Goal: Information Seeking & Learning: Check status

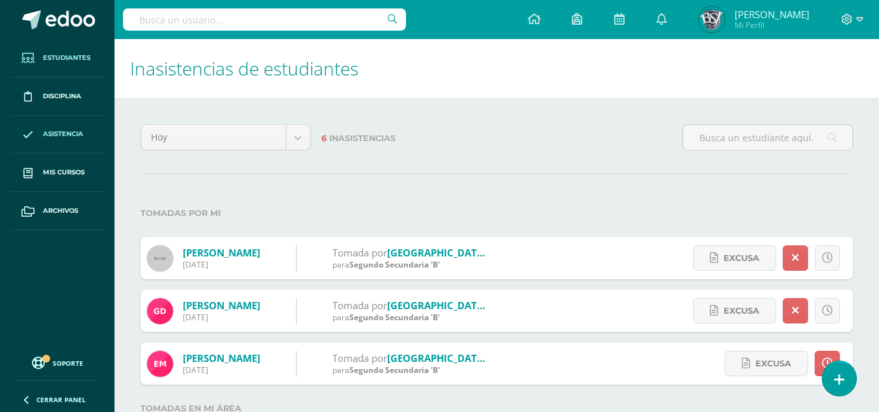
click at [71, 60] on span "Estudiantes" at bounding box center [66, 58] width 47 height 10
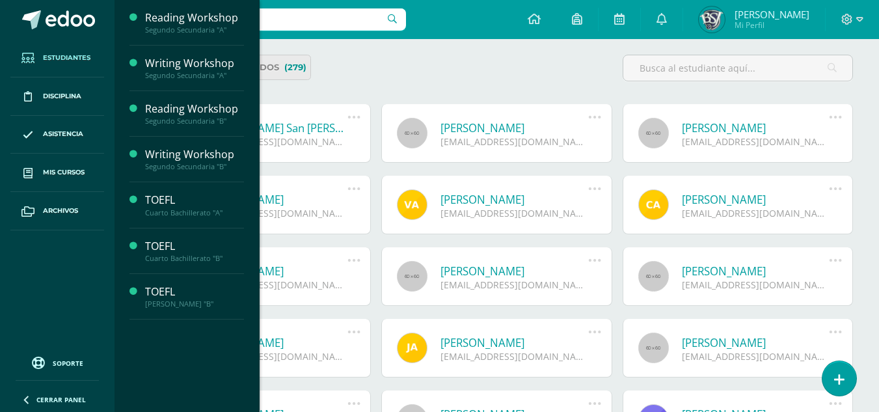
scroll to position [118, 0]
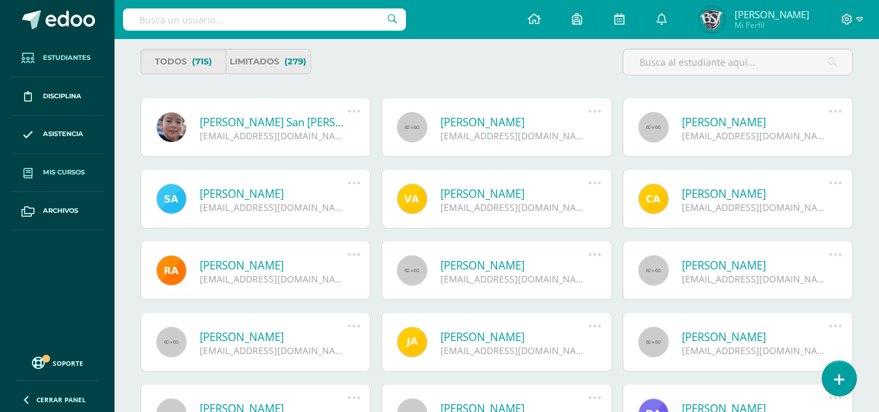
click at [73, 172] on span "Mis cursos" at bounding box center [64, 172] width 42 height 10
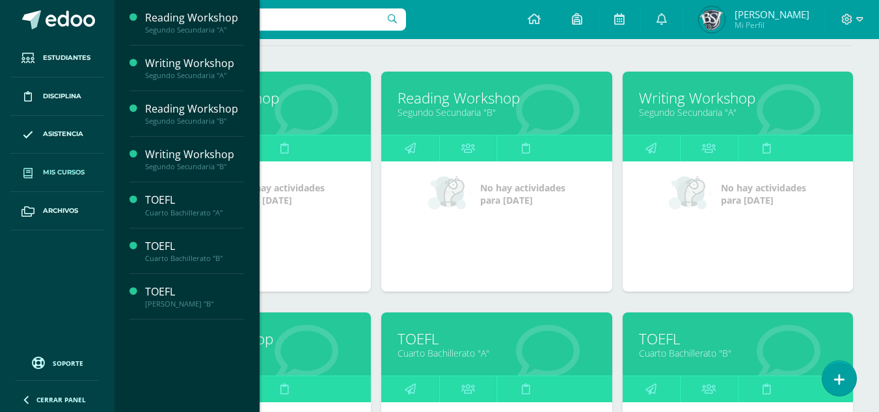
scroll to position [171, 0]
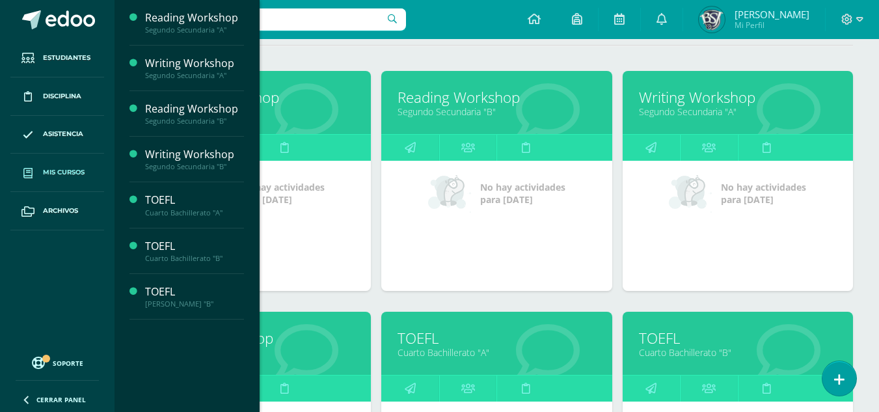
click at [376, 45] on hr at bounding box center [496, 45] width 712 height 1
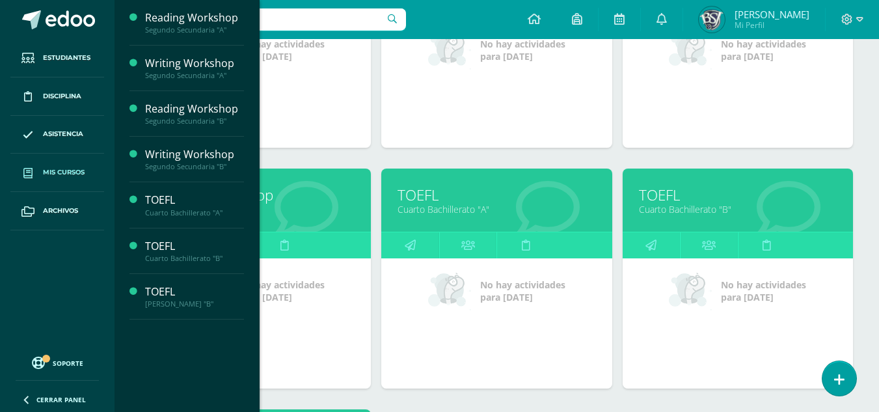
scroll to position [315, 0]
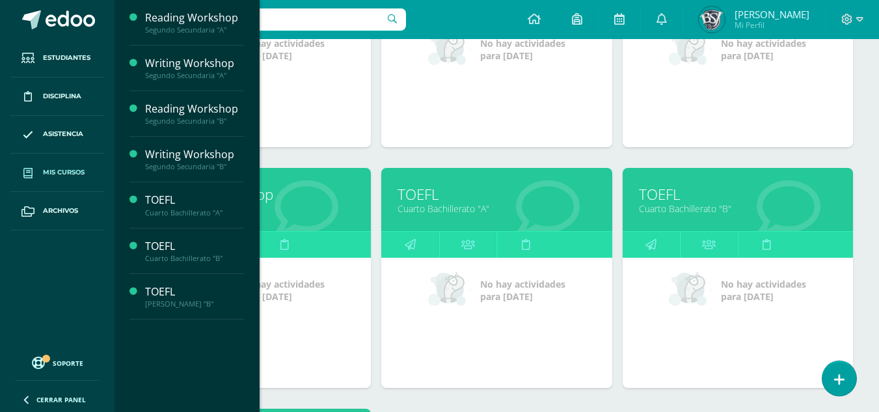
click at [440, 196] on link "TOEFL" at bounding box center [496, 194] width 198 height 20
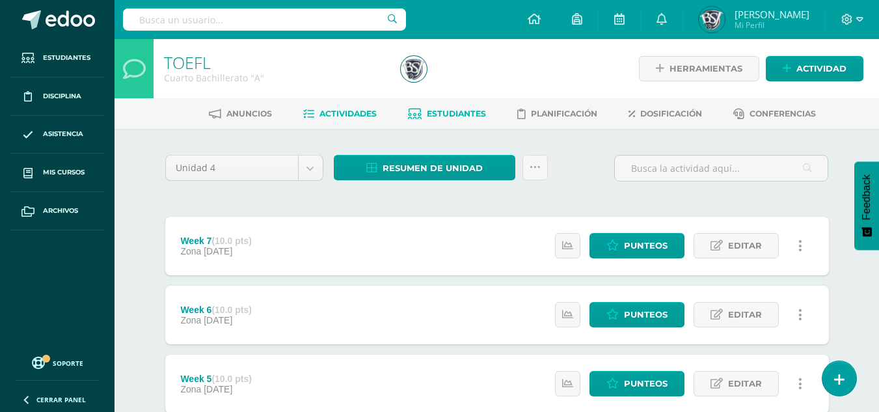
click at [448, 122] on link "Estudiantes" at bounding box center [447, 113] width 78 height 21
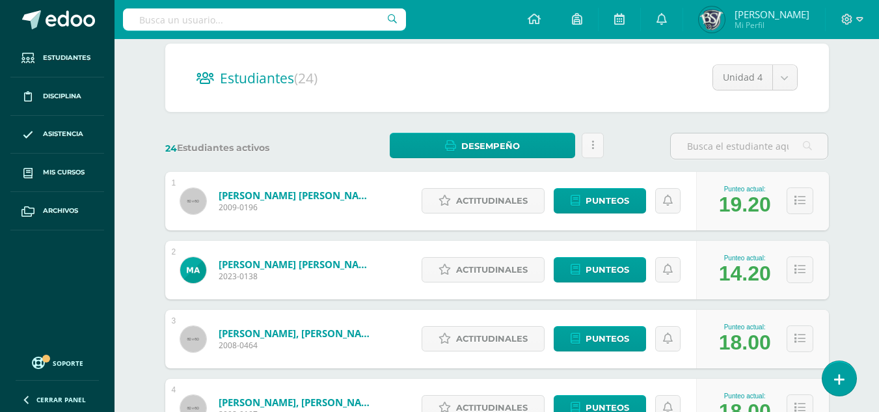
scroll to position [112, 0]
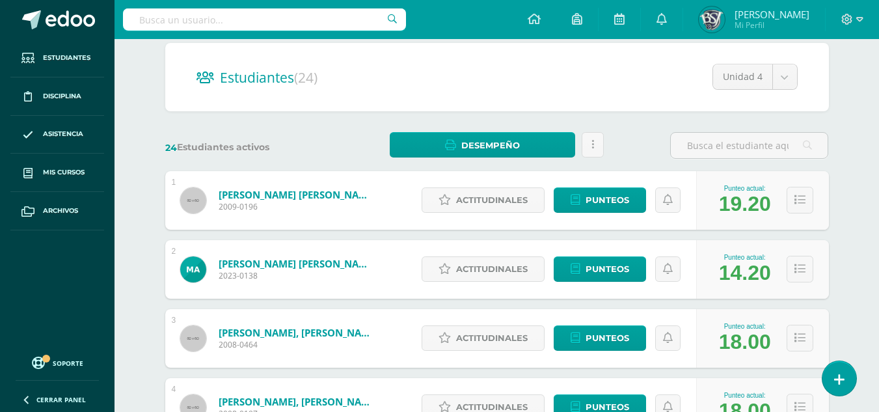
click at [339, 191] on link "Albizures Salazar, Mario Antonio" at bounding box center [297, 194] width 156 height 13
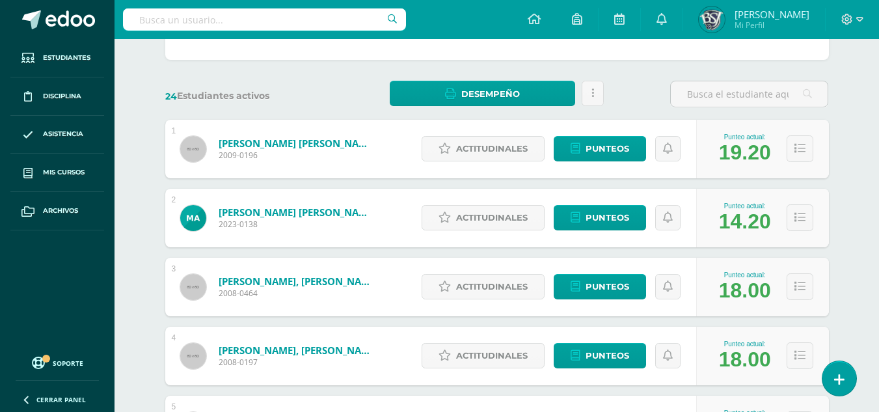
scroll to position [164, 0]
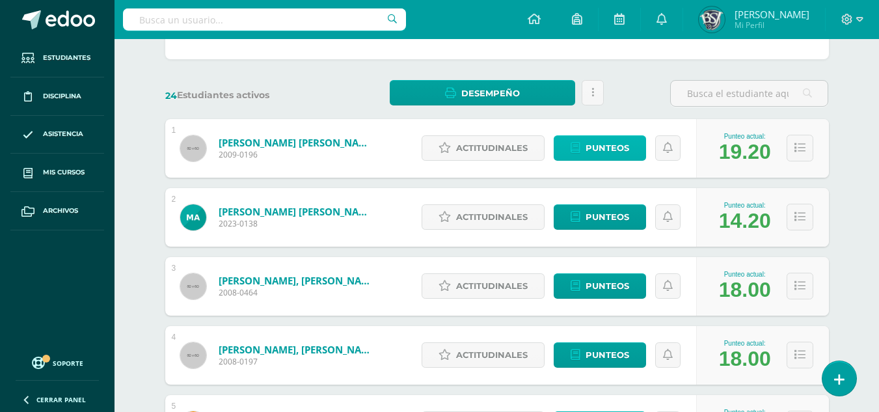
click at [594, 142] on span "Punteos" at bounding box center [607, 148] width 44 height 24
